Goal: Transaction & Acquisition: Purchase product/service

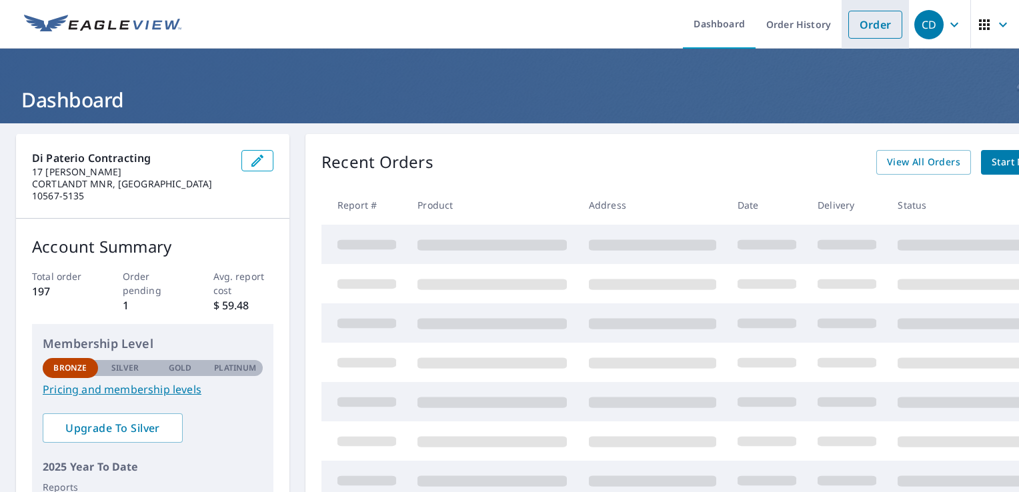
click at [871, 16] on link "Order" at bounding box center [875, 25] width 54 height 28
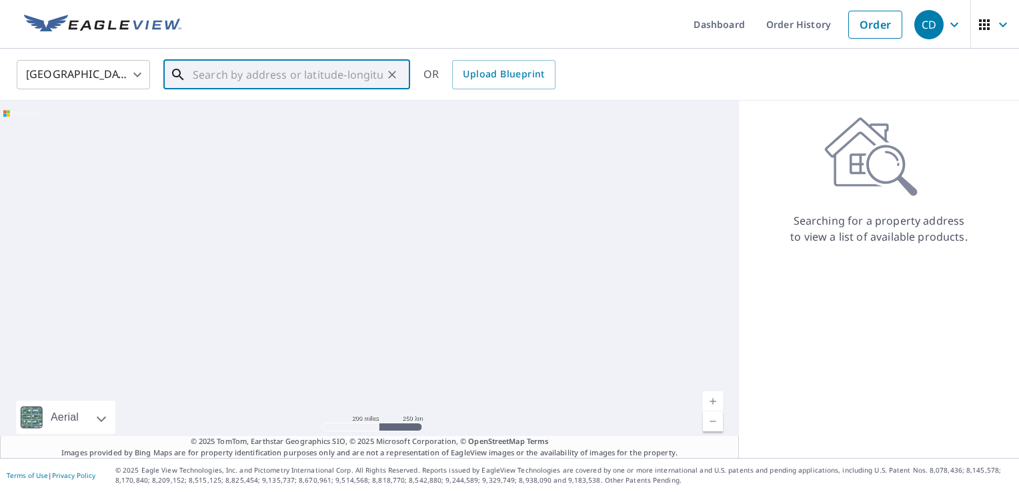
click at [381, 71] on input "text" at bounding box center [288, 74] width 190 height 37
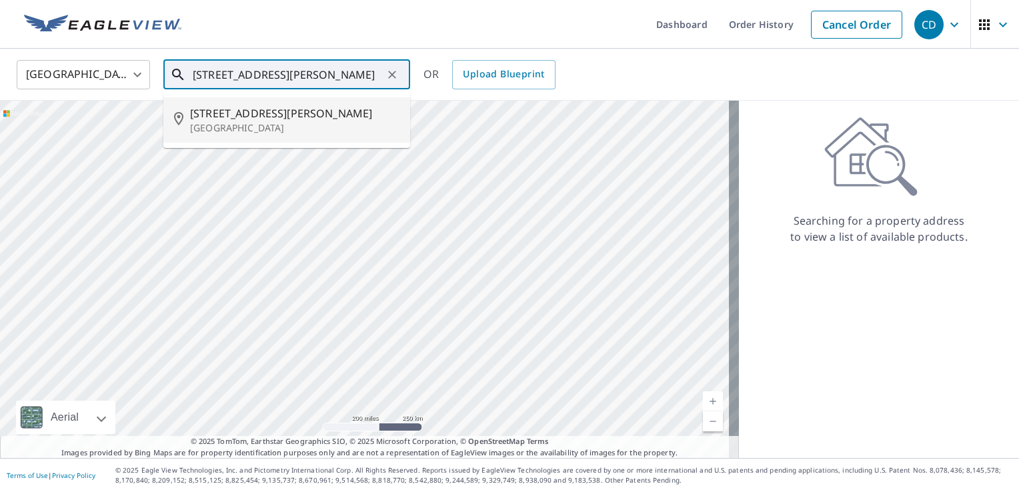
click at [352, 137] on li "[STREET_ADDRESS][PERSON_NAME]" at bounding box center [286, 119] width 247 height 45
type input "[STREET_ADDRESS][PERSON_NAME]"
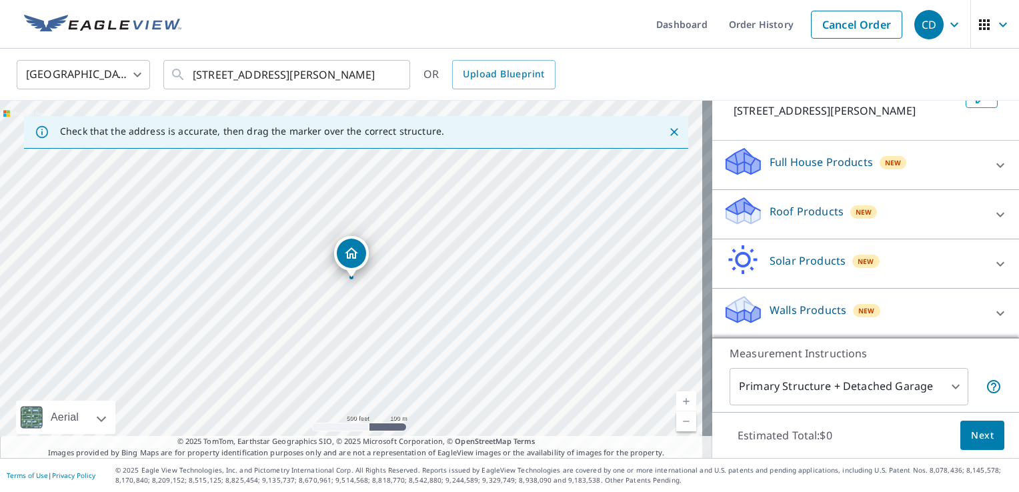
scroll to position [107, 0]
click at [808, 309] on p "Walls Products" at bounding box center [808, 310] width 77 height 16
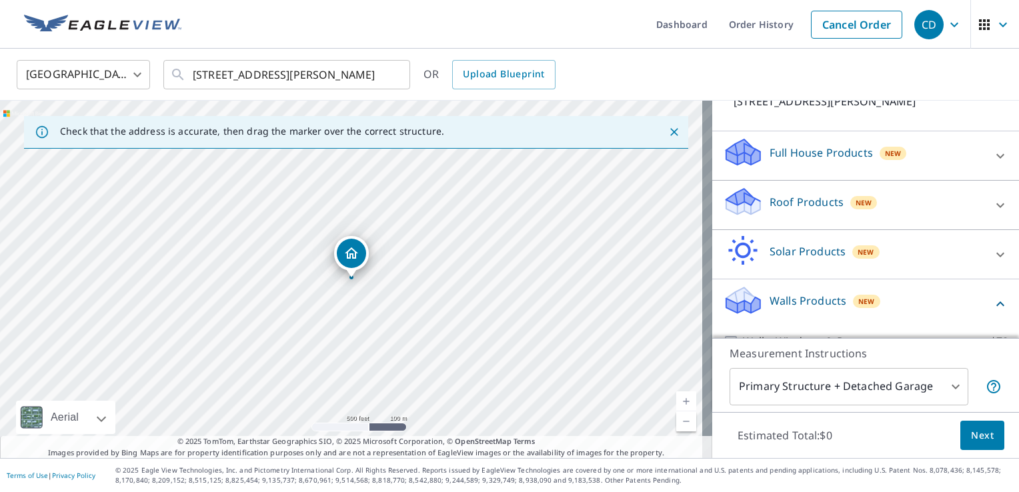
scroll to position [167, 0]
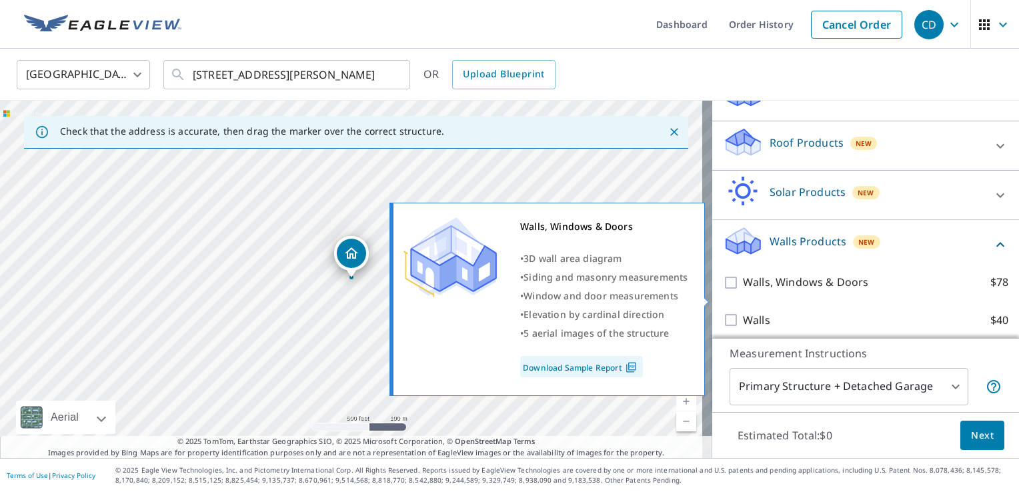
click at [806, 291] on p "Walls, Windows & Doors" at bounding box center [805, 282] width 125 height 17
click at [743, 291] on input "Walls, Windows & Doors $78" at bounding box center [733, 283] width 20 height 16
checkbox input "true"
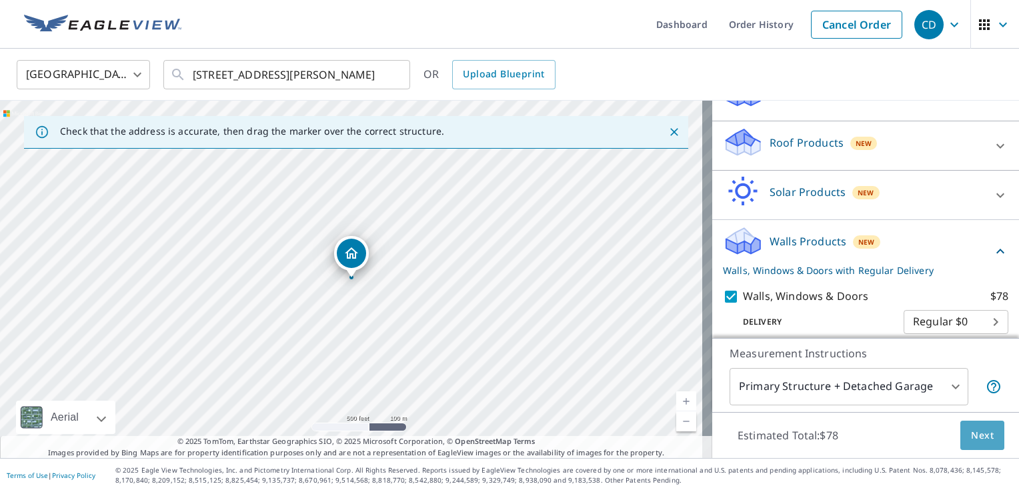
click at [968, 444] on button "Next" at bounding box center [982, 436] width 44 height 30
